Goal: Task Accomplishment & Management: Manage account settings

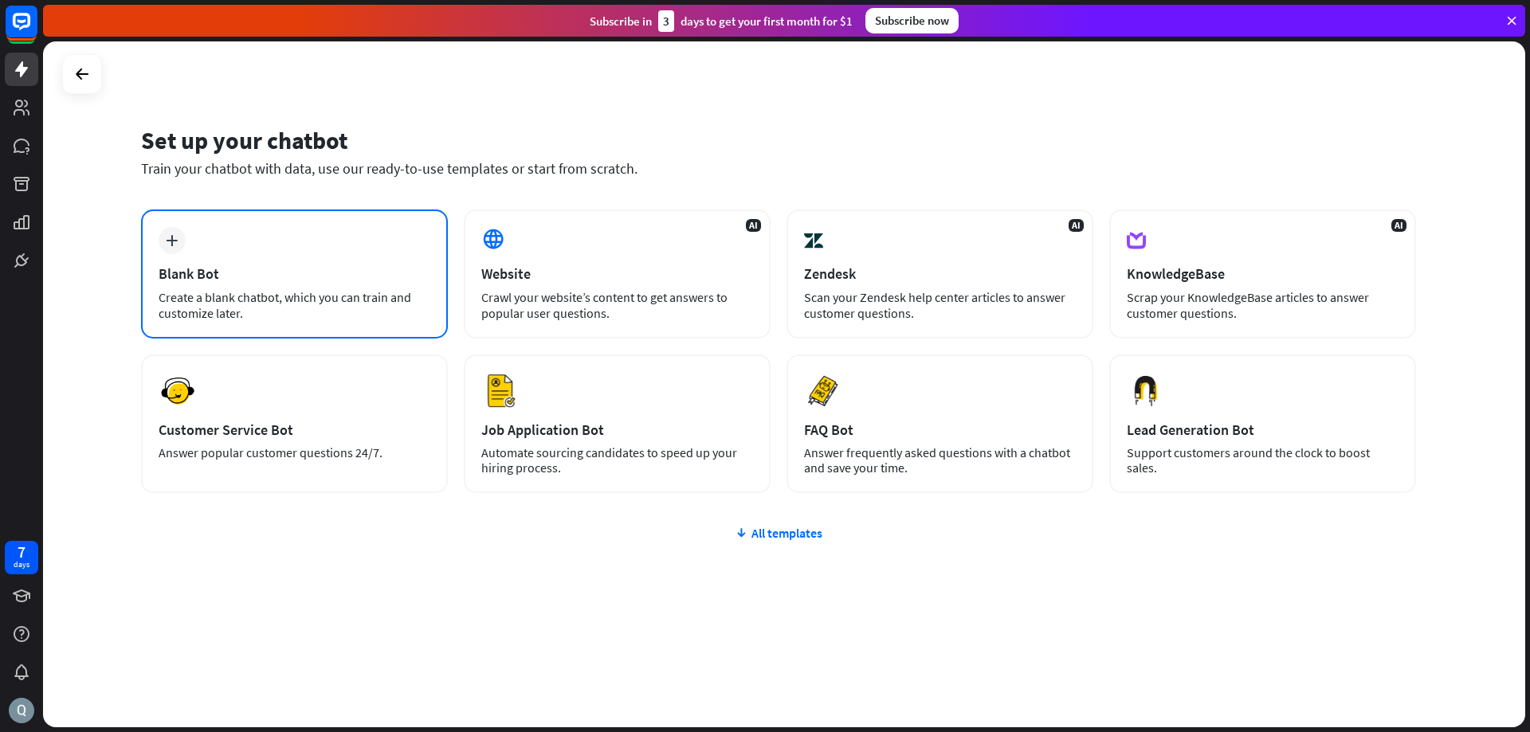
click at [174, 241] on icon "plus" at bounding box center [172, 240] width 12 height 11
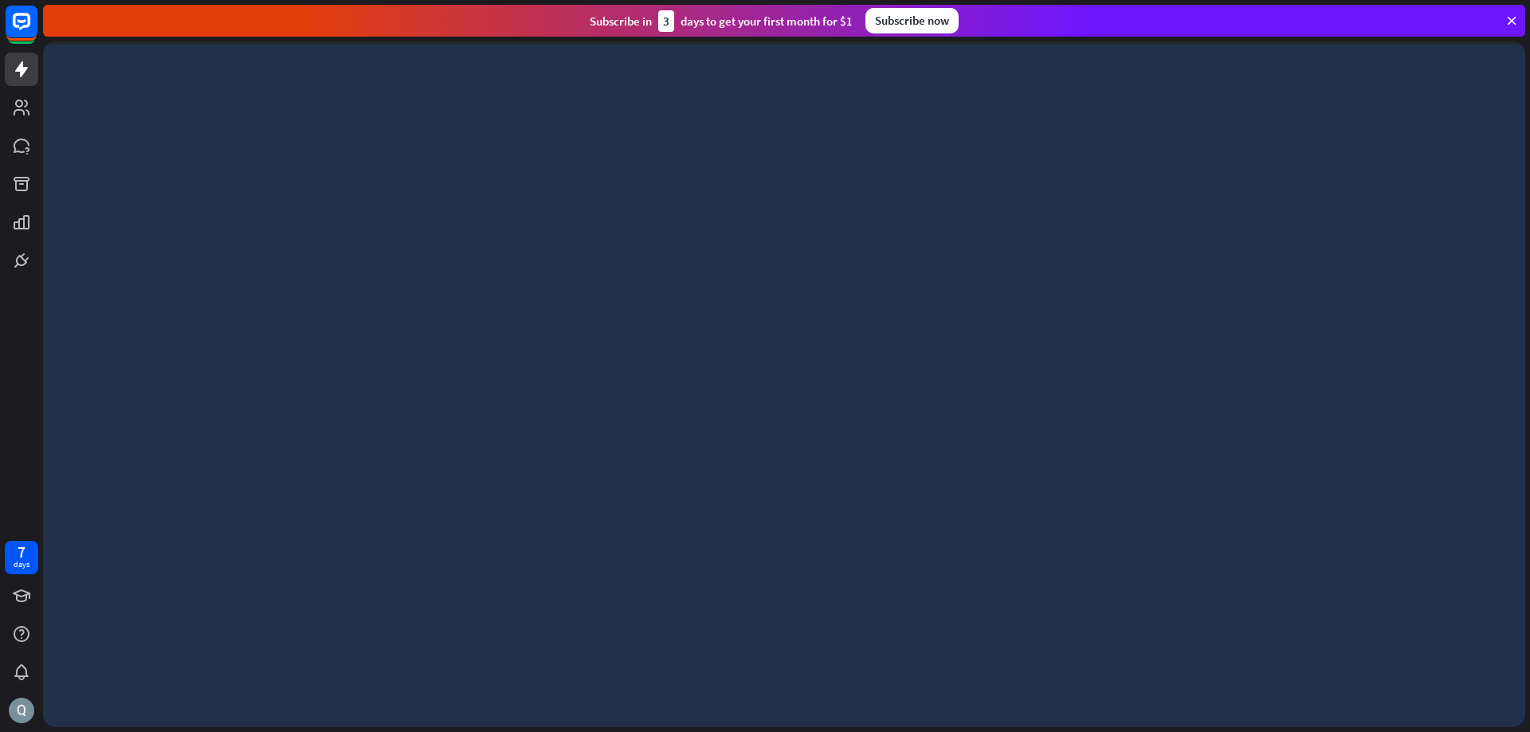
click at [1516, 19] on icon at bounding box center [1511, 21] width 14 height 14
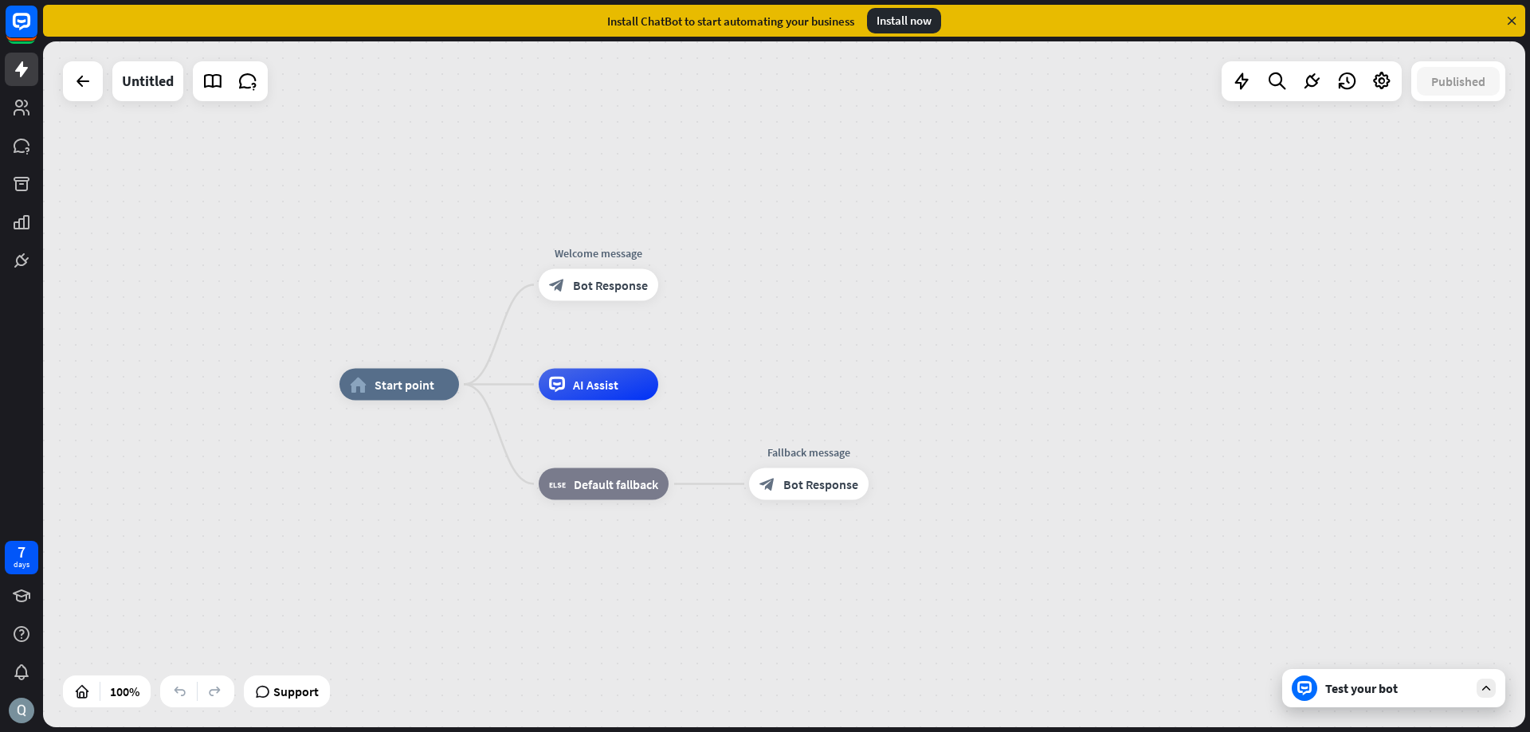
click at [1508, 20] on icon at bounding box center [1511, 21] width 14 height 14
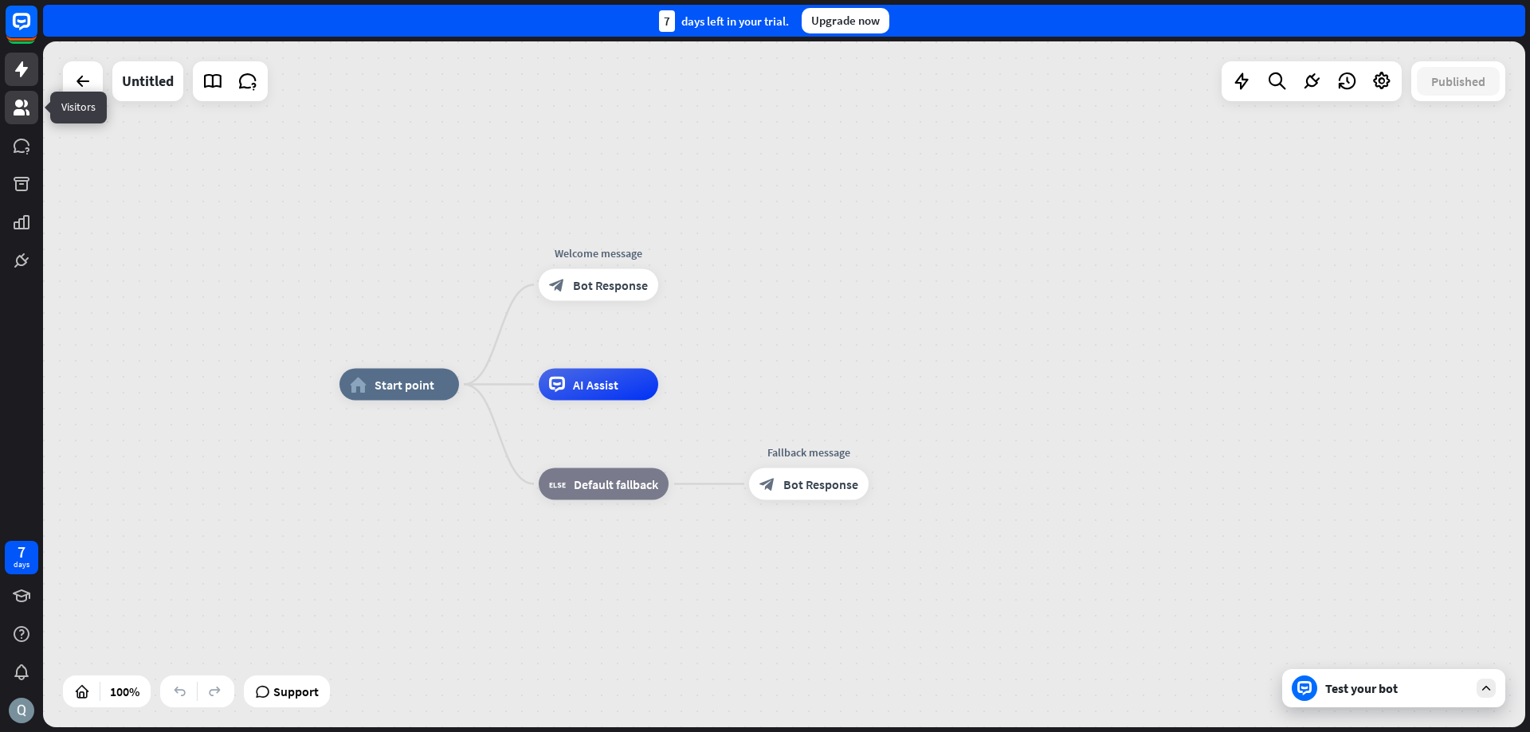
click at [24, 118] on link at bounding box center [21, 107] width 33 height 33
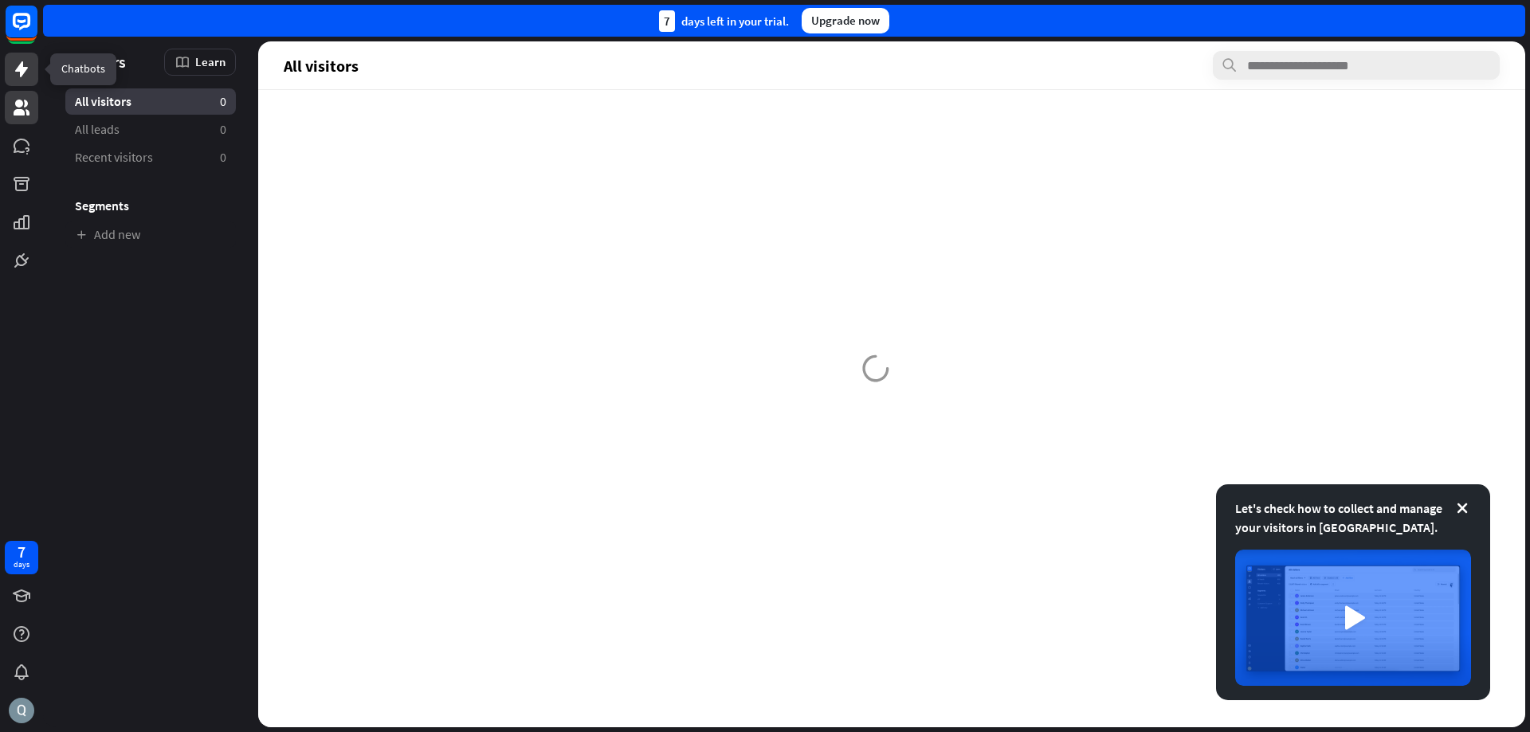
click at [11, 66] on link at bounding box center [21, 69] width 33 height 33
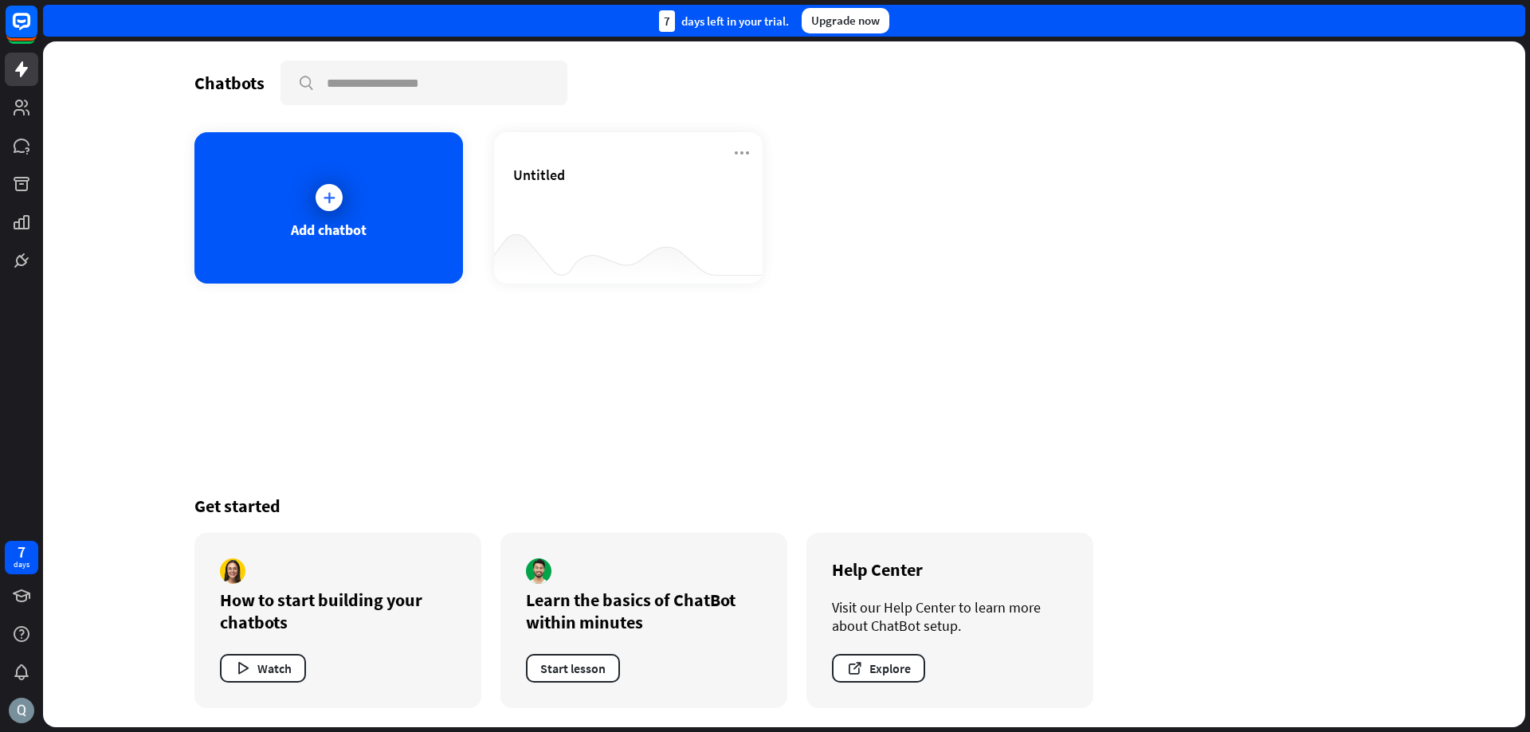
click at [9, 89] on div at bounding box center [21, 138] width 43 height 277
click at [18, 112] on icon at bounding box center [22, 108] width 16 height 16
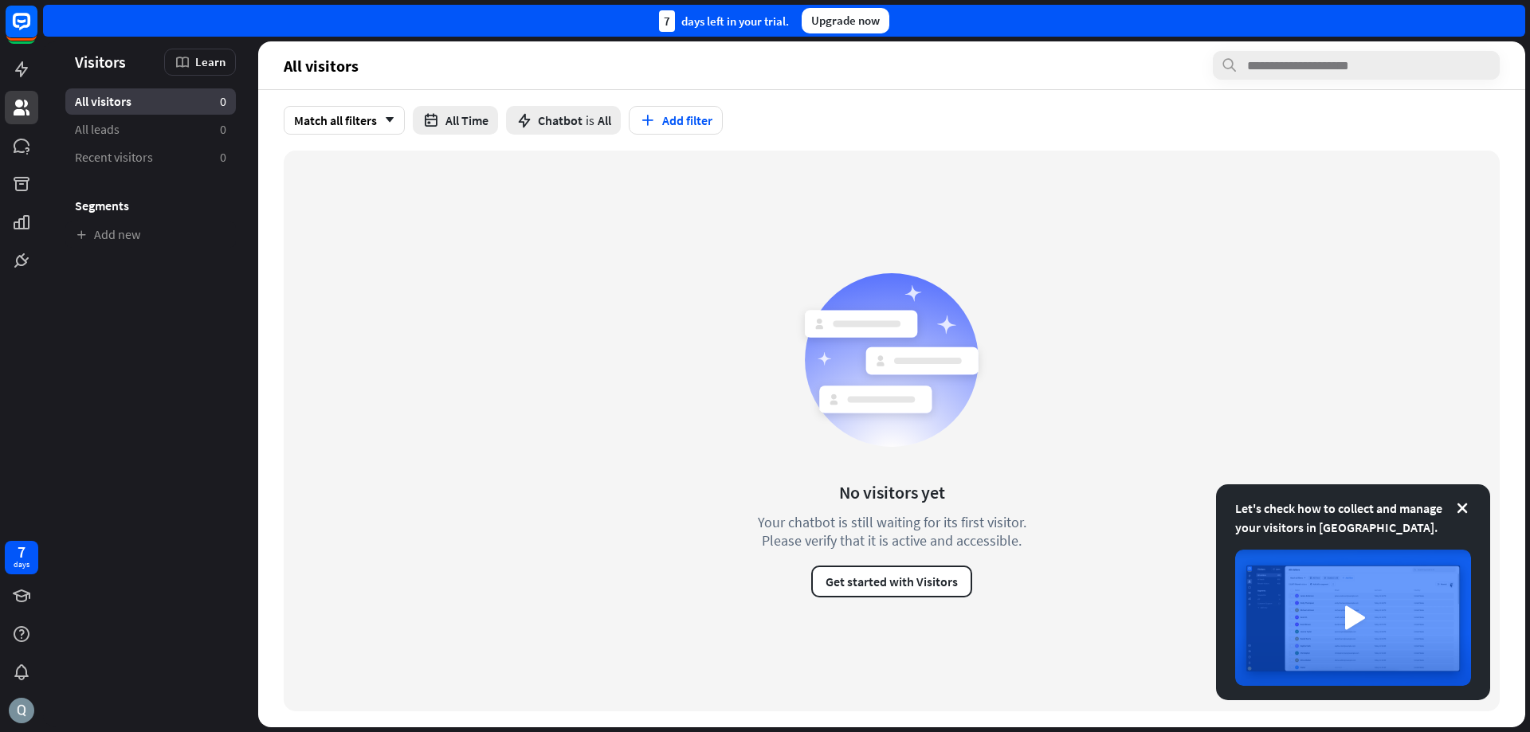
click at [6, 164] on div at bounding box center [21, 138] width 43 height 277
click at [15, 149] on icon at bounding box center [22, 146] width 16 height 14
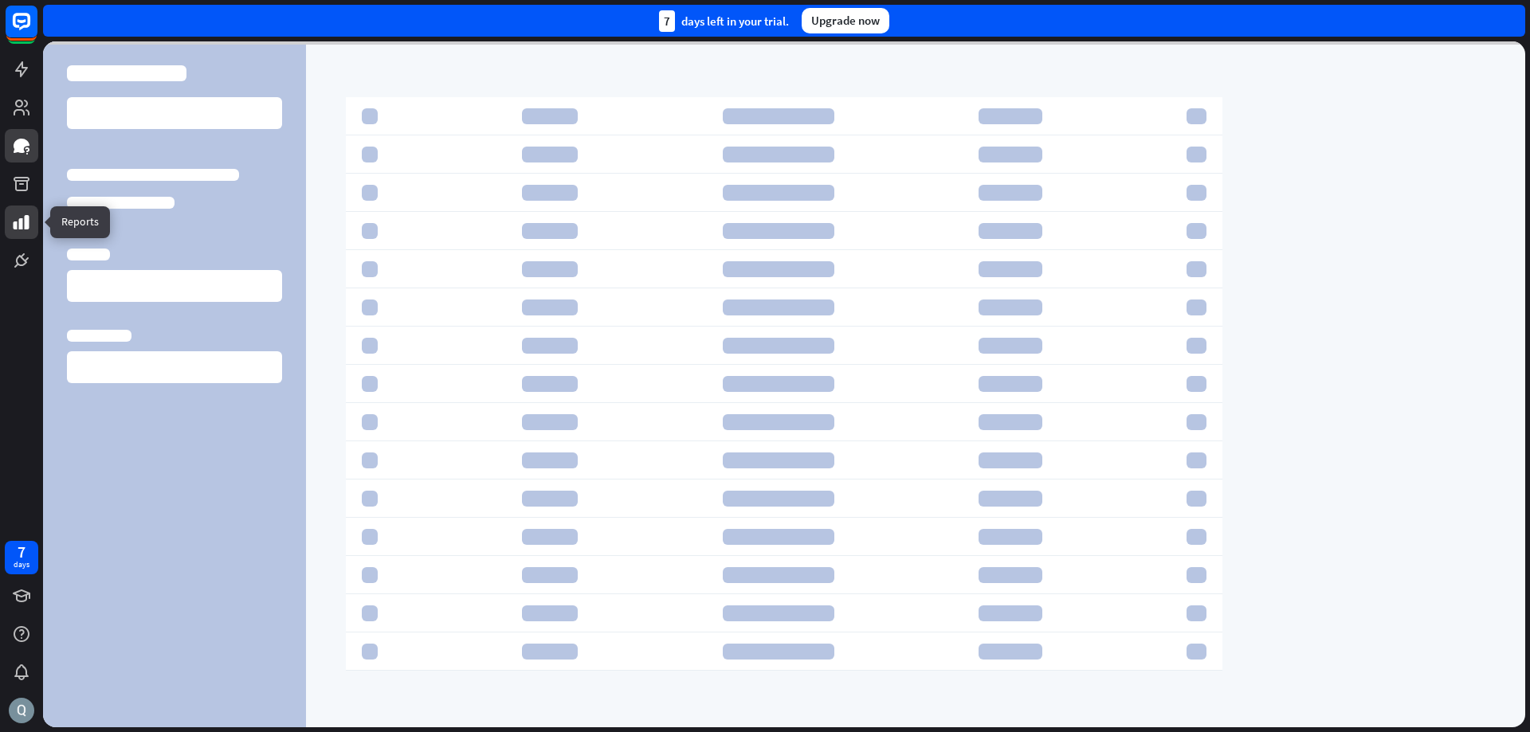
click at [26, 215] on icon at bounding box center [22, 222] width 16 height 14
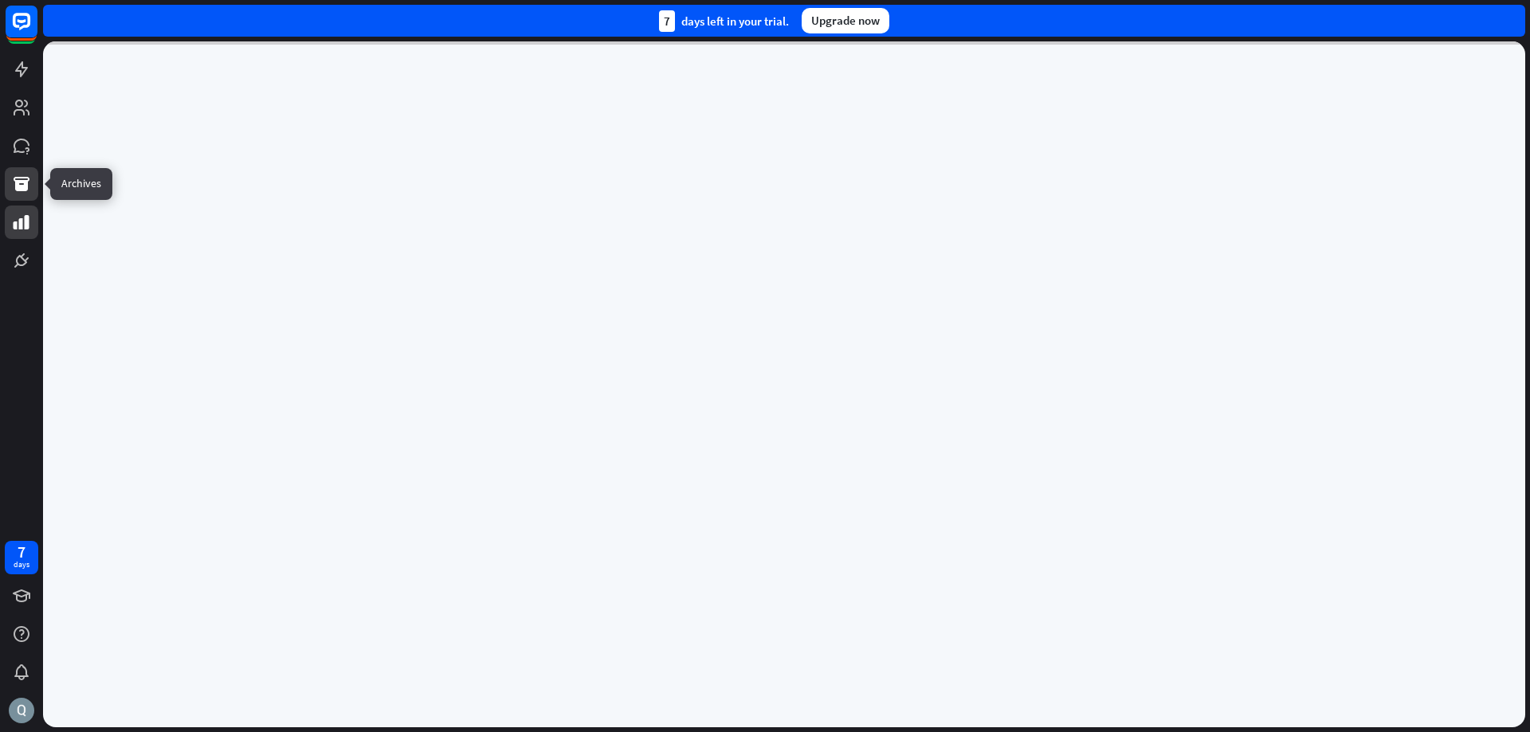
click at [23, 190] on icon at bounding box center [22, 184] width 16 height 14
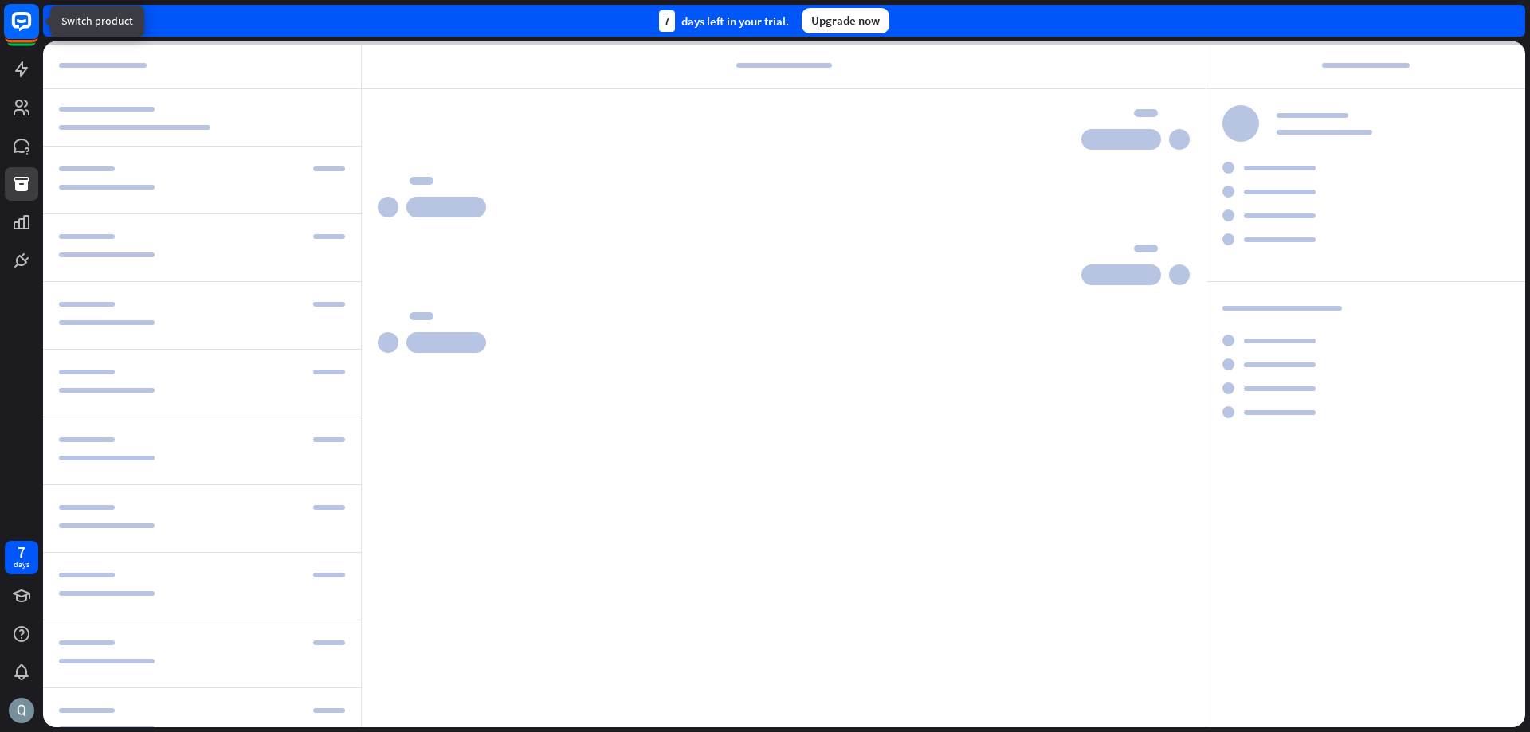
click at [21, 29] on icon at bounding box center [21, 21] width 19 height 19
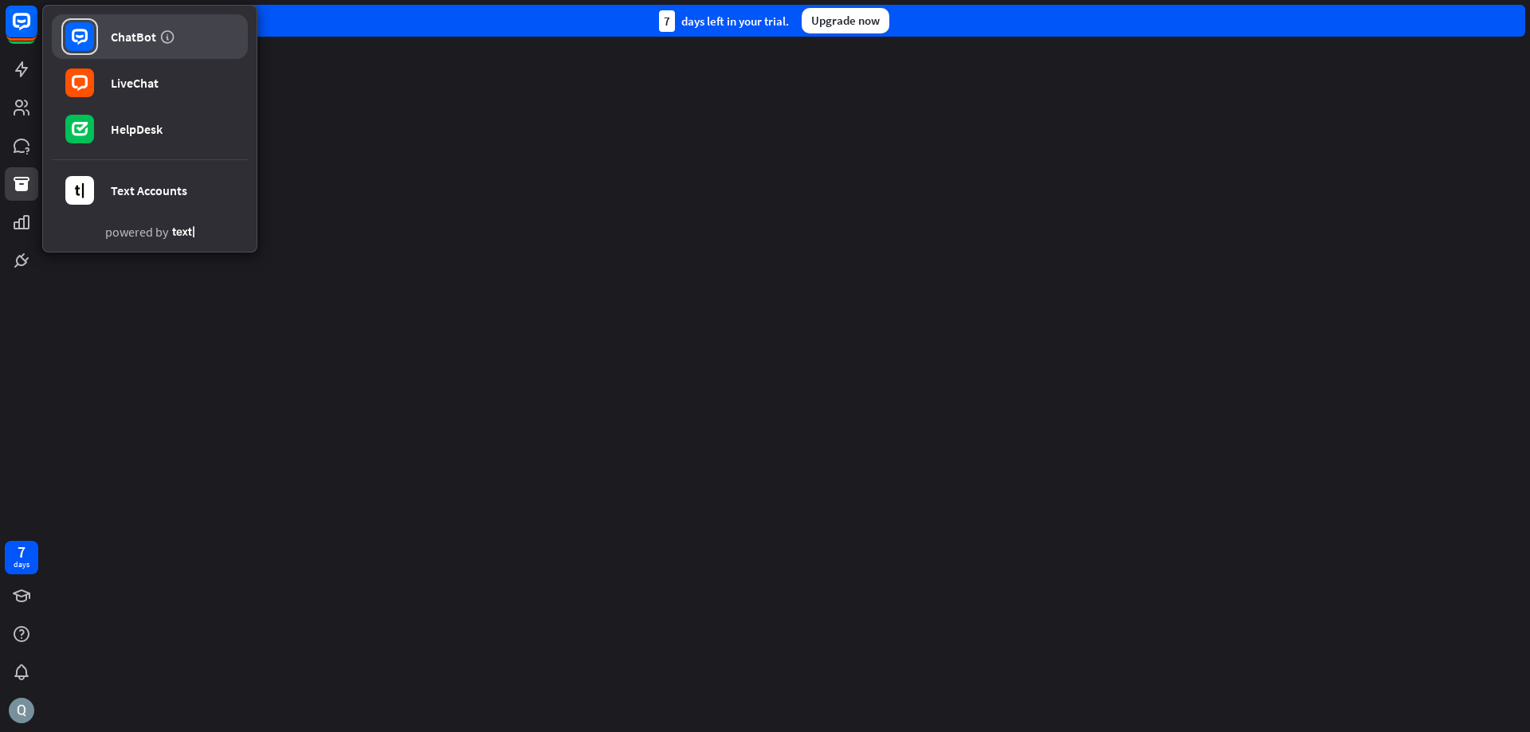
click at [210, 40] on link "ChatBot" at bounding box center [150, 36] width 196 height 45
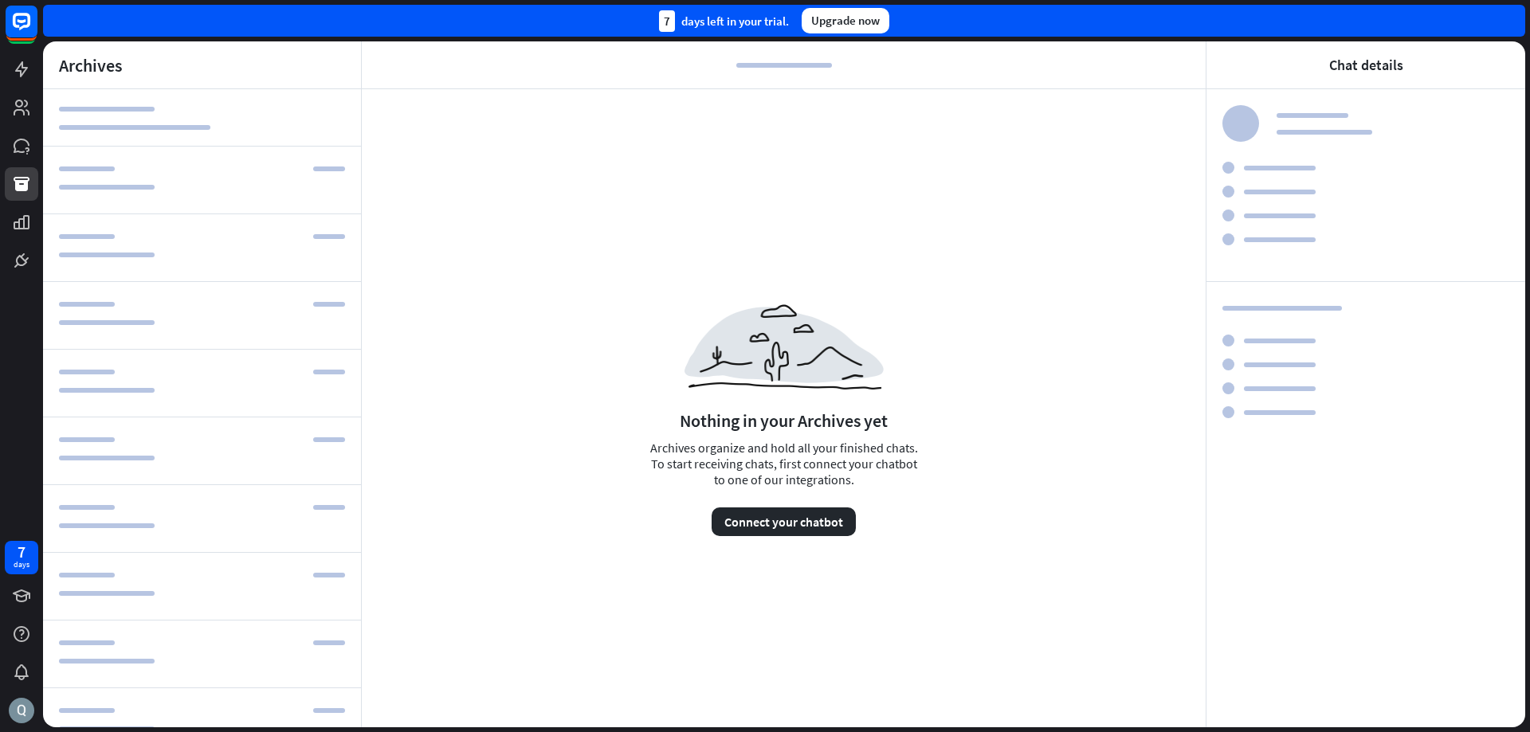
click at [659, 23] on div "7" at bounding box center [667, 21] width 16 height 22
click at [866, 24] on div "Upgrade now" at bounding box center [846, 20] width 88 height 25
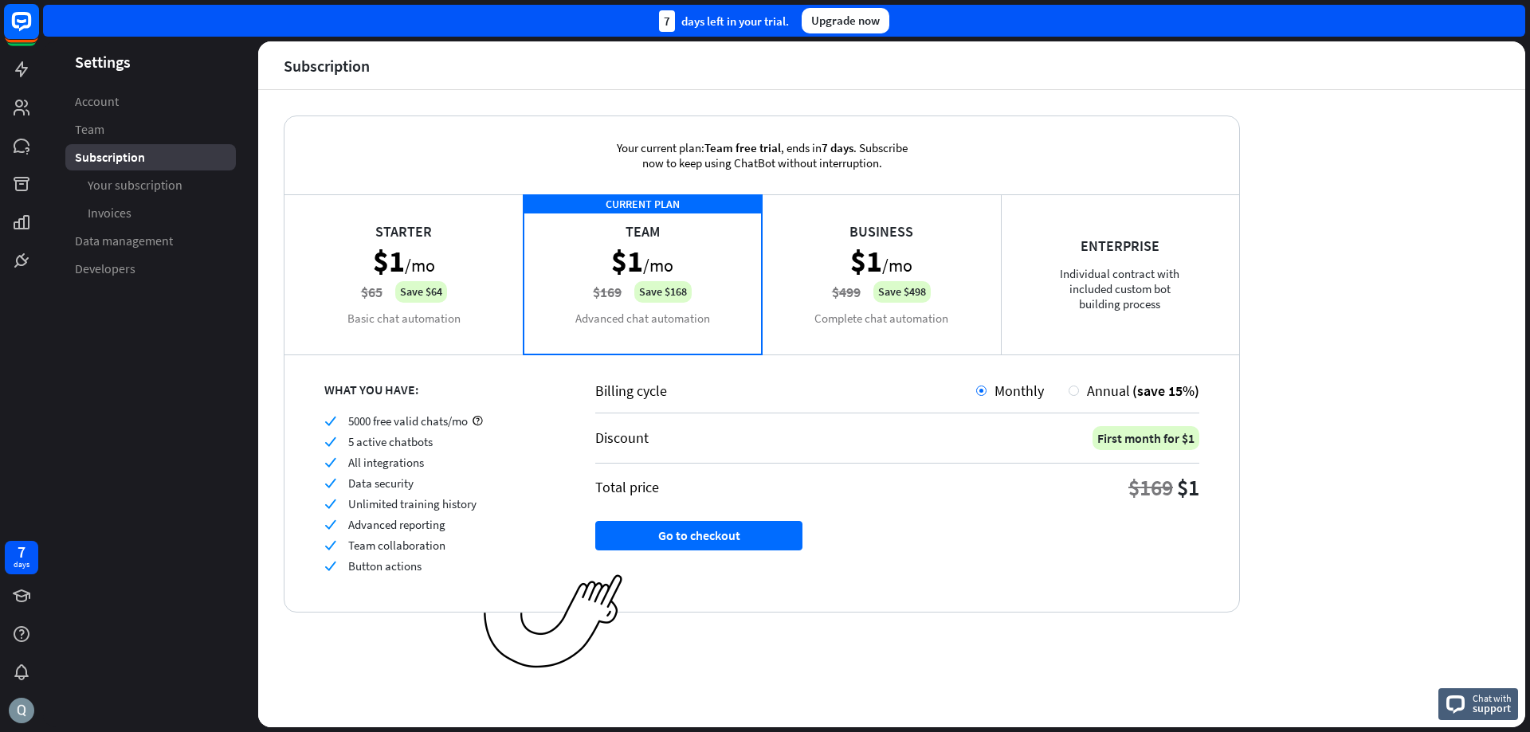
click at [12, 31] on rect at bounding box center [21, 21] width 35 height 35
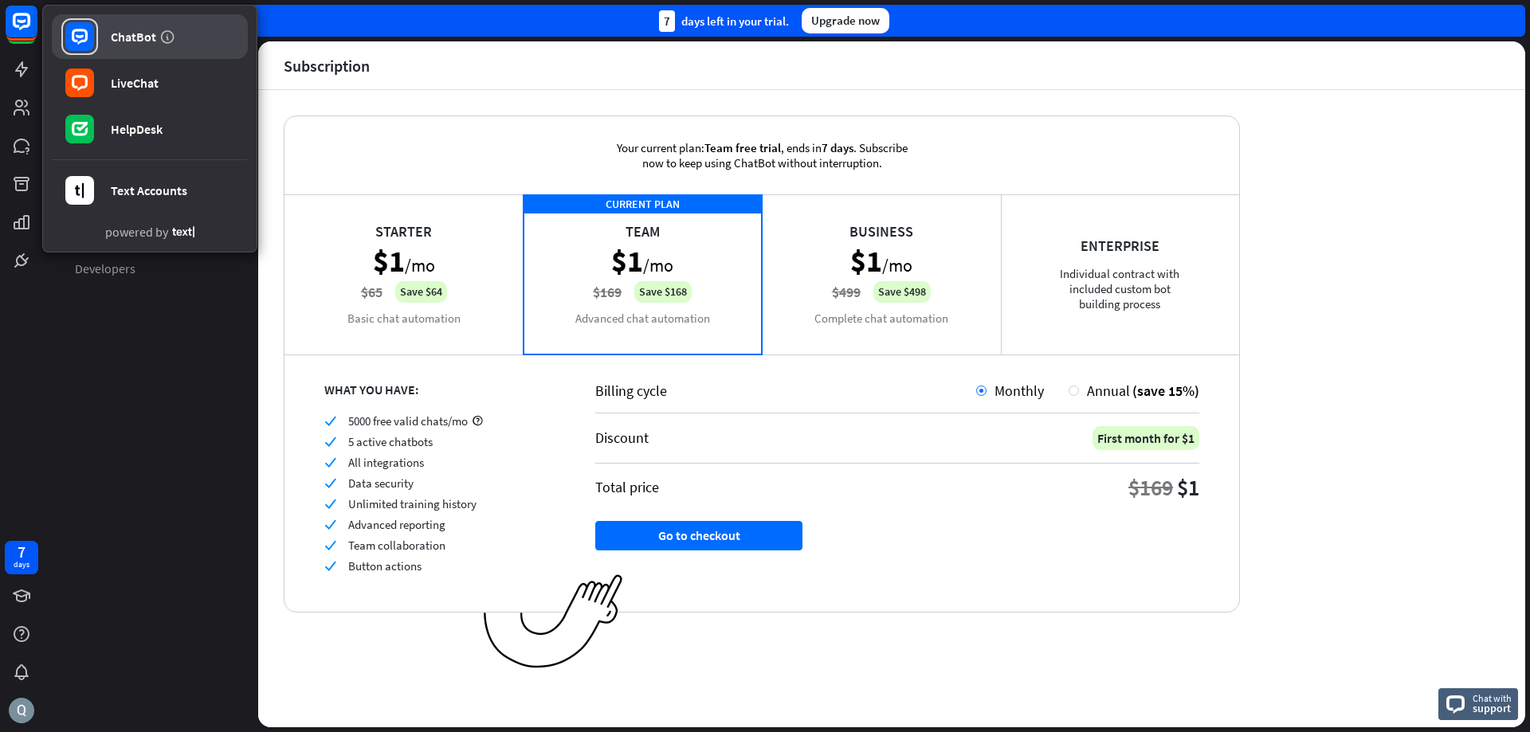
click at [132, 37] on div "ChatBot" at bounding box center [133, 37] width 45 height 16
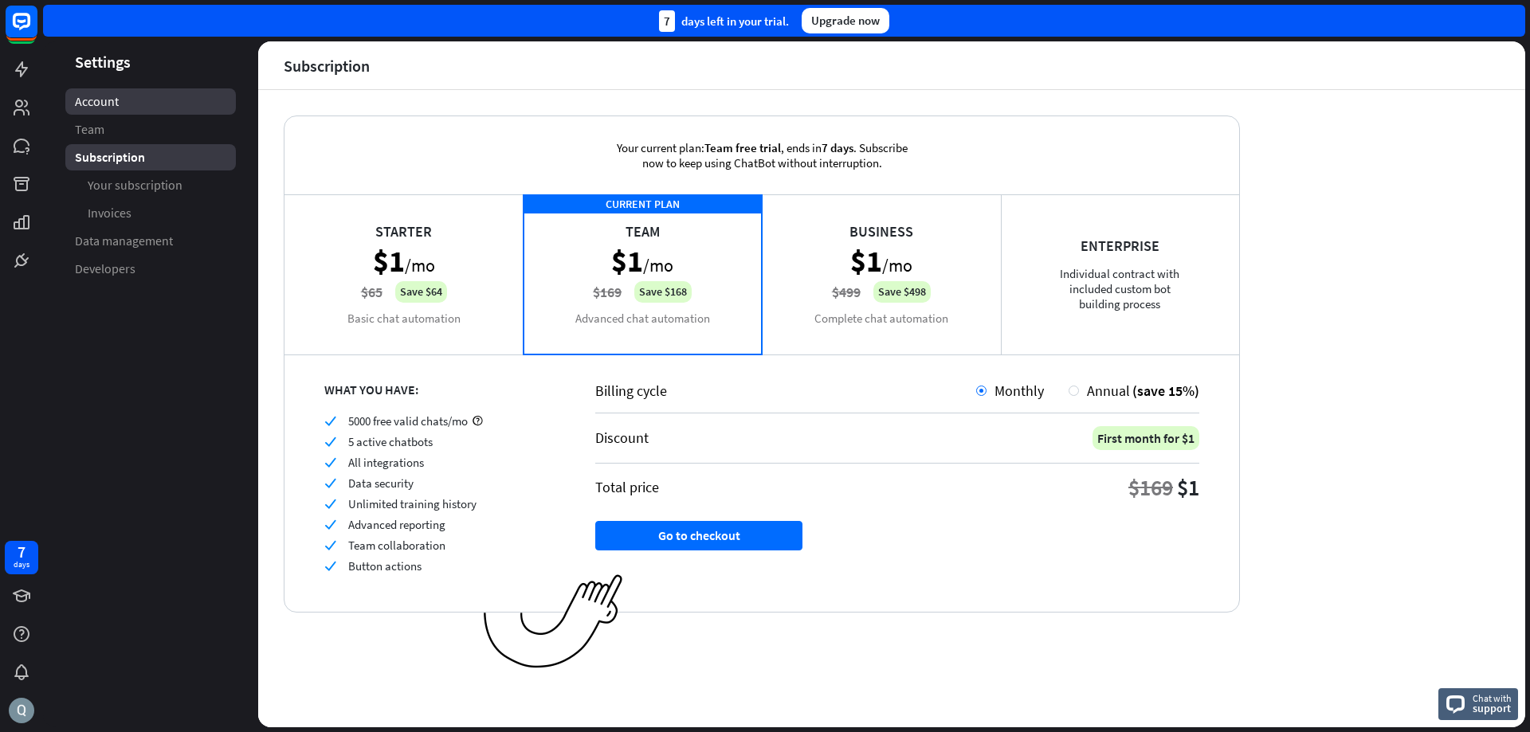
click at [124, 110] on link "Account" at bounding box center [150, 101] width 171 height 26
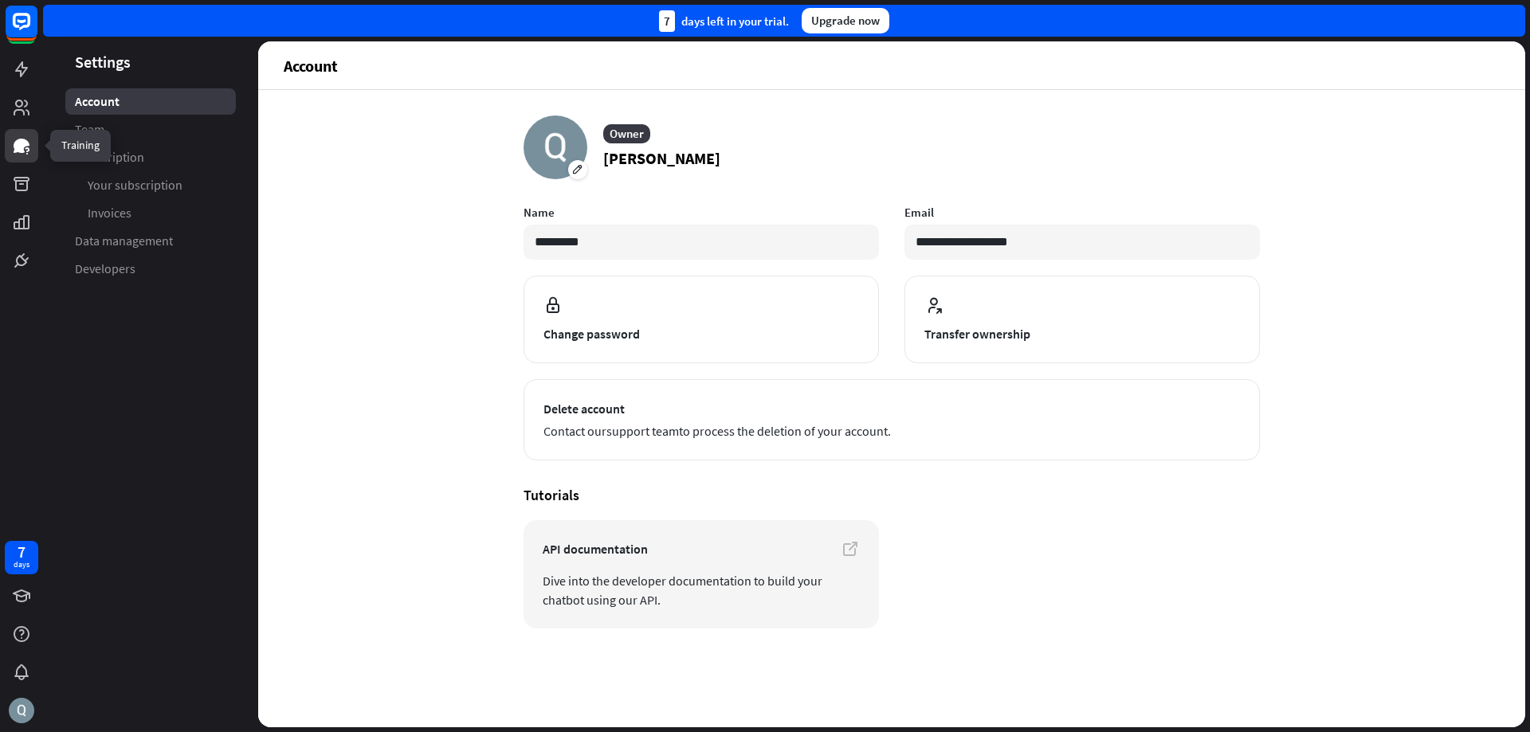
click at [20, 140] on icon at bounding box center [22, 146] width 16 height 14
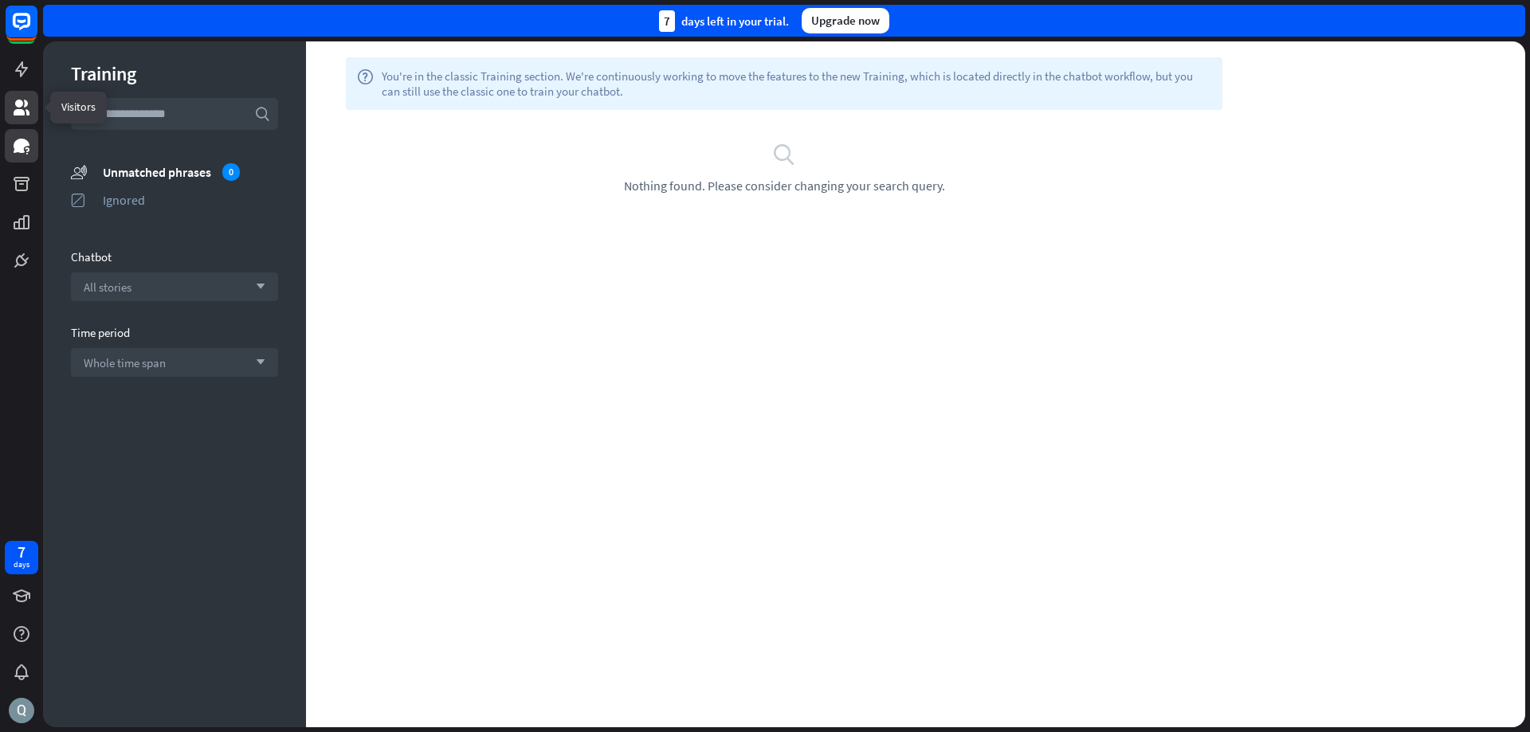
click at [18, 115] on icon at bounding box center [22, 108] width 16 height 16
